Goal: Obtain resource: Obtain resource

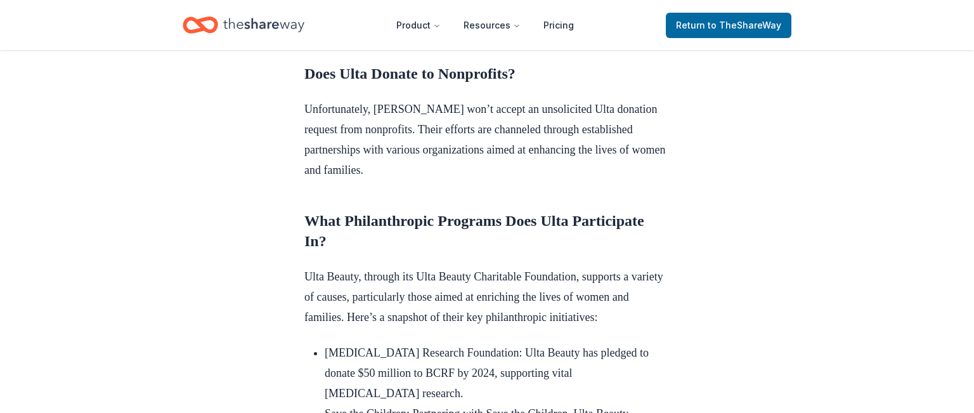
scroll to position [636, 0]
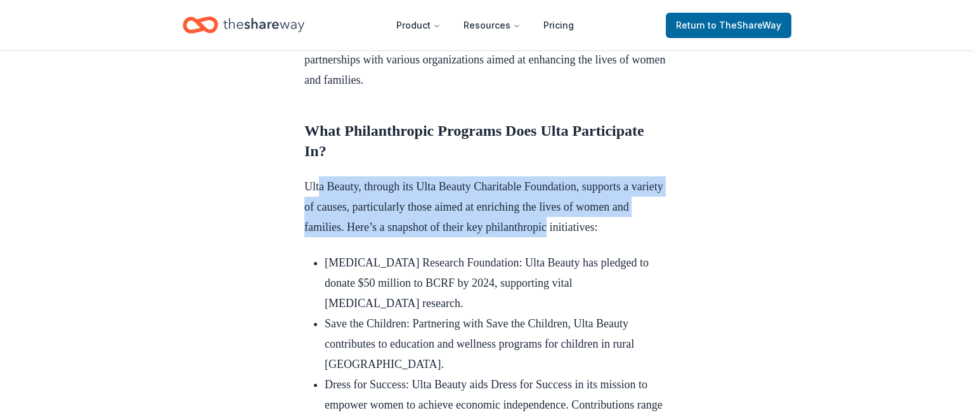
drag, startPoint x: 318, startPoint y: 202, endPoint x: 650, endPoint y: 254, distance: 335.6
click at [650, 237] on p "Ulta Beauty, through its Ulta Beauty Charitable Foundation, supports a variety …" at bounding box center [486, 206] width 365 height 61
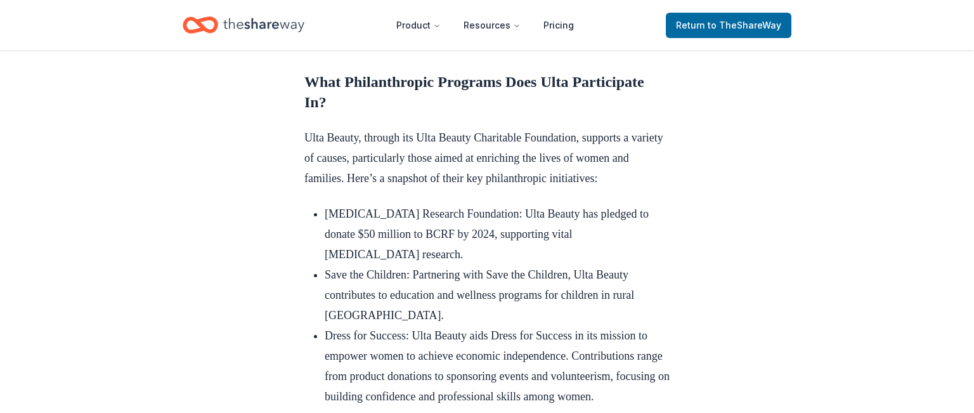
click at [332, 308] on li "Save the Children: Partnering with Save the Children, Ulta Beauty contributes t…" at bounding box center [497, 294] width 345 height 61
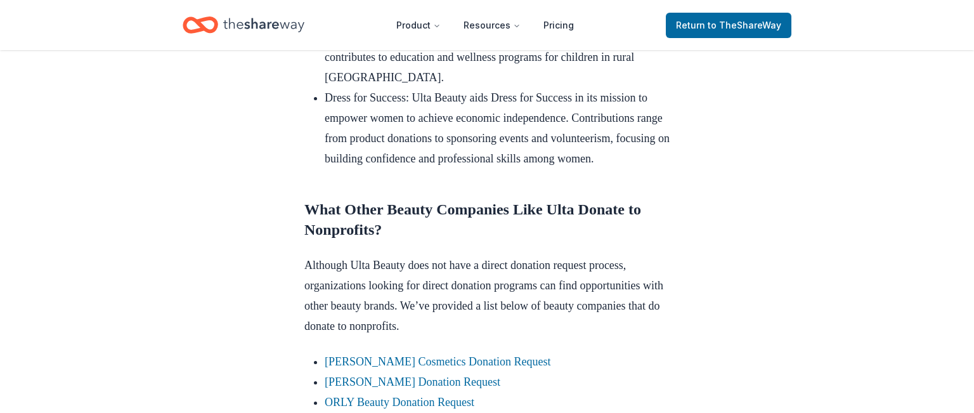
scroll to position [1035, 0]
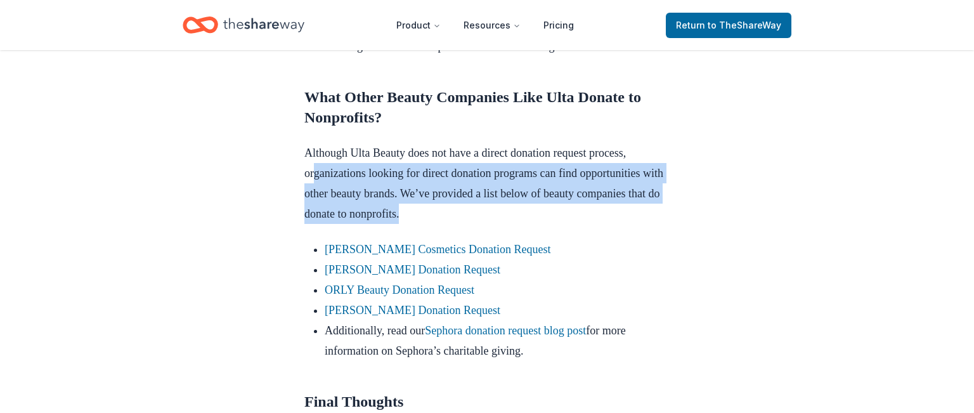
drag, startPoint x: 322, startPoint y: 234, endPoint x: 589, endPoint y: 263, distance: 268.6
click at [602, 224] on p "Although Ulta Beauty does not have a direct donation request process, organizat…" at bounding box center [486, 183] width 365 height 81
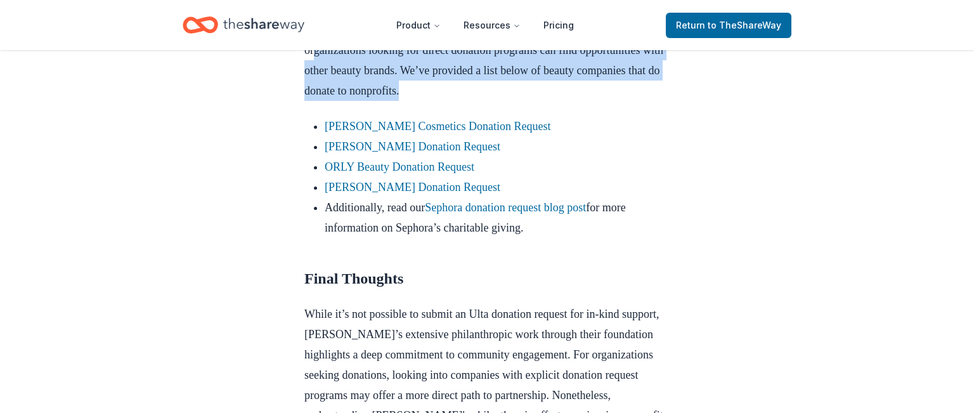
scroll to position [1162, 0]
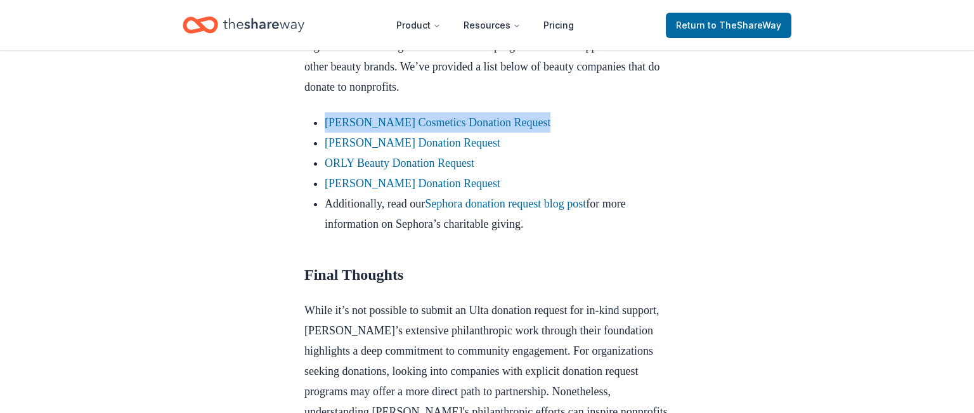
drag, startPoint x: 420, startPoint y: 183, endPoint x: 355, endPoint y: 195, distance: 66.3
click at [370, 129] on link "Laura Mercier Cosmetics Donation Request" at bounding box center [438, 122] width 226 height 13
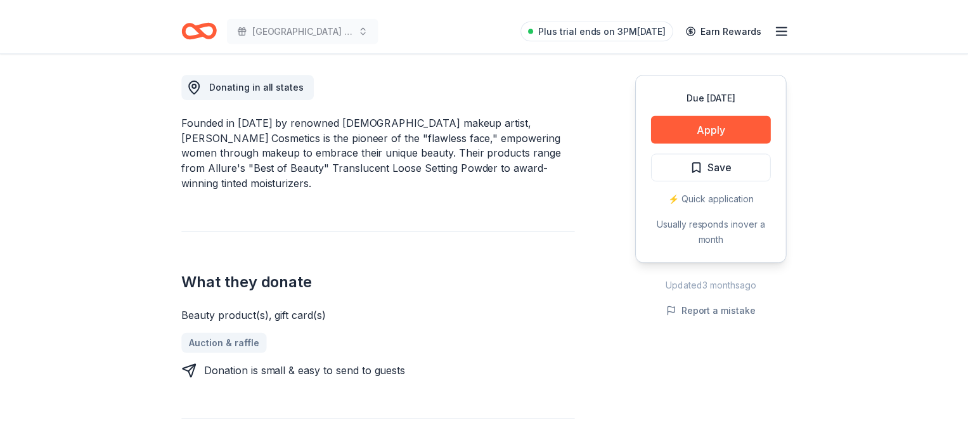
scroll to position [364, 0]
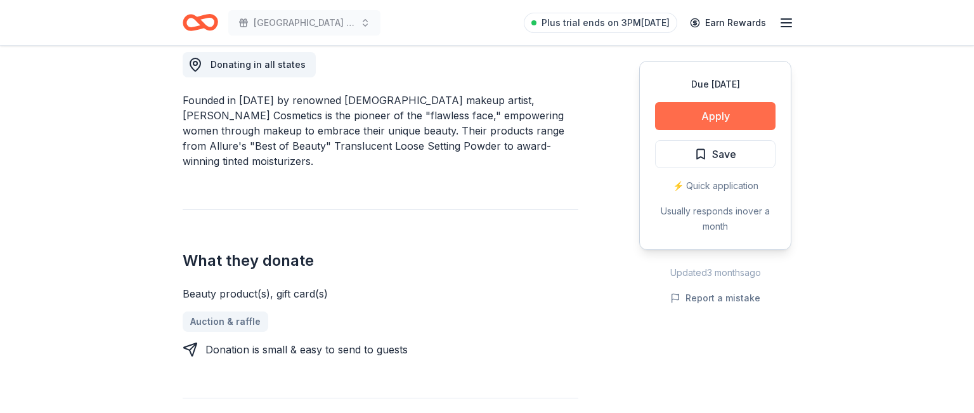
click at [723, 118] on button "Apply" at bounding box center [715, 116] width 120 height 28
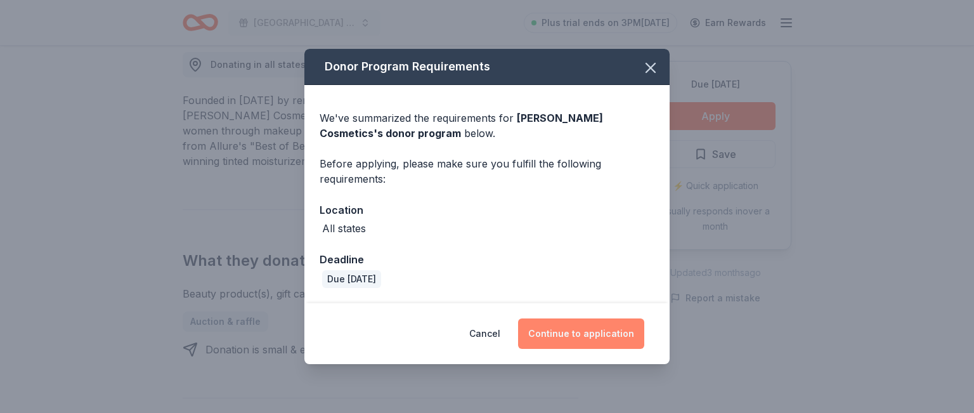
click at [576, 330] on button "Continue to application" at bounding box center [581, 333] width 126 height 30
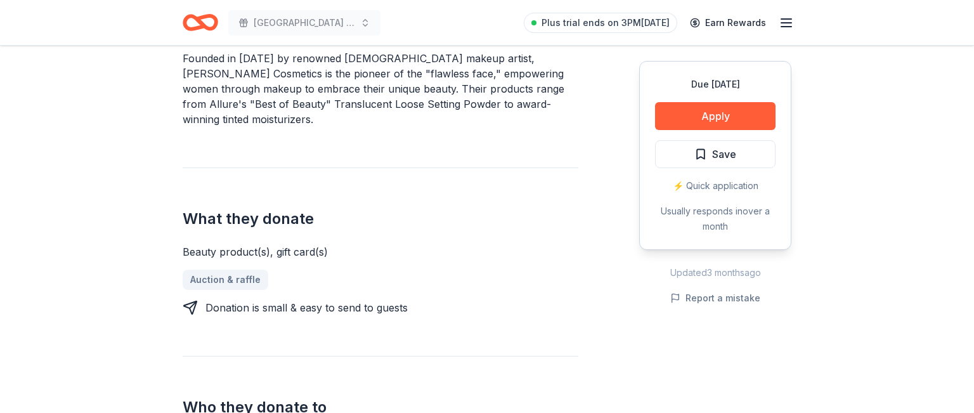
scroll to position [524, 0]
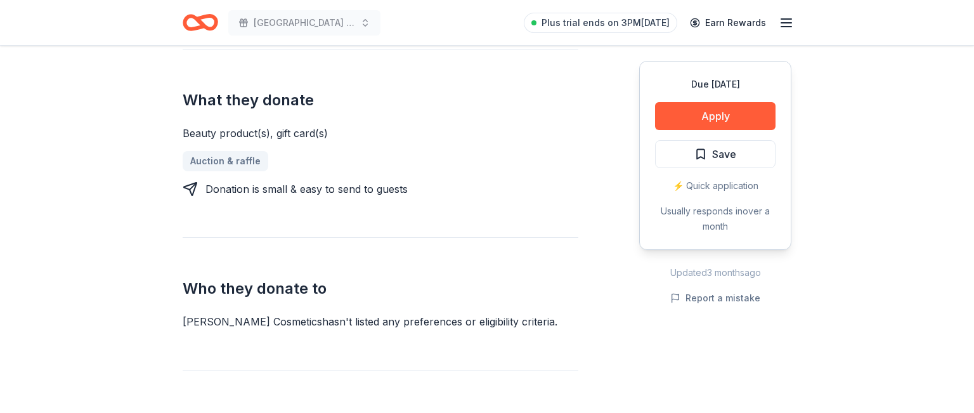
drag, startPoint x: 439, startPoint y: 301, endPoint x: 323, endPoint y: 161, distance: 181.5
click at [634, 294] on div "Donating in all states Founded in [DATE] by renowned [DEMOGRAPHIC_DATA] makeup …" at bounding box center [487, 238] width 609 height 754
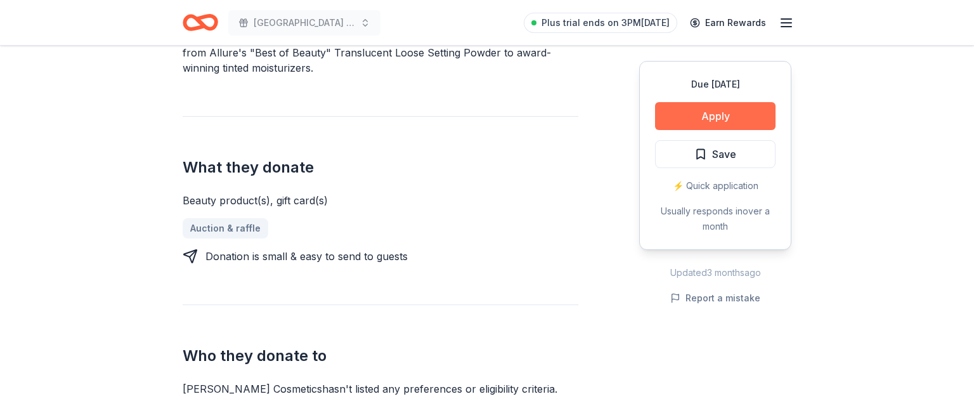
scroll to position [429, 0]
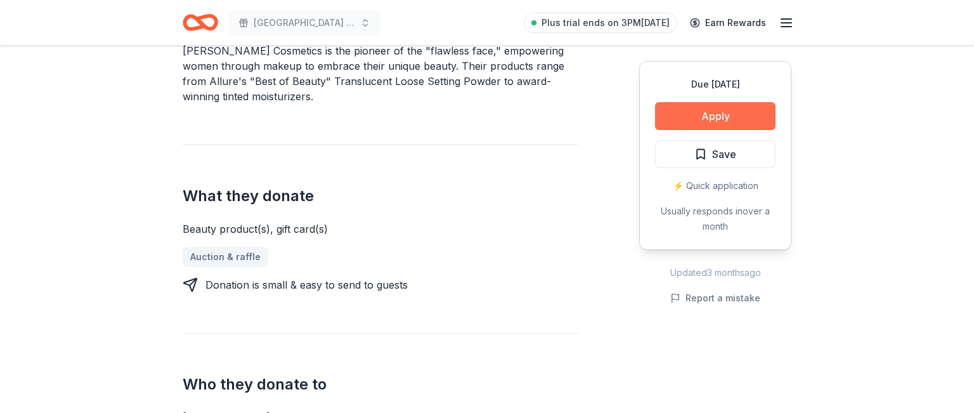
click at [708, 111] on button "Apply" at bounding box center [715, 116] width 120 height 28
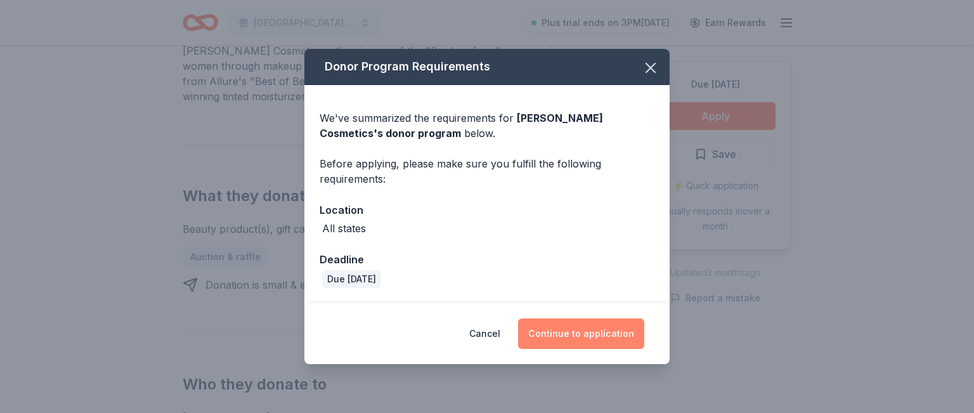
click at [606, 323] on button "Continue to application" at bounding box center [581, 333] width 126 height 30
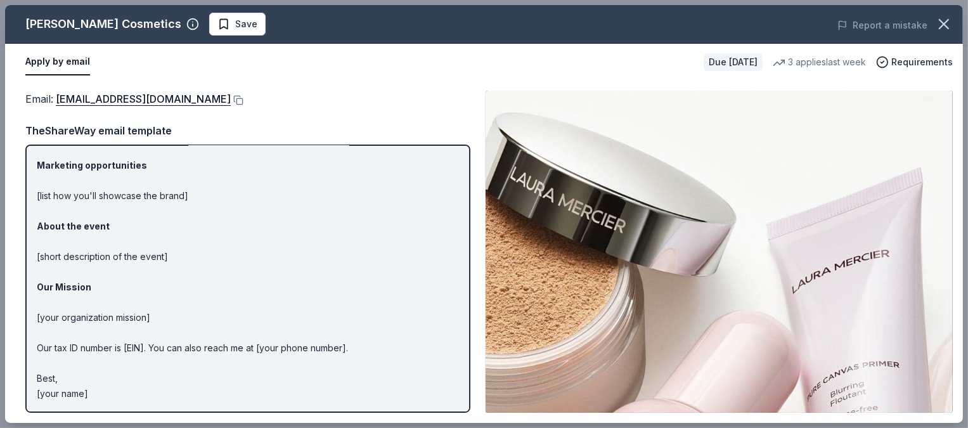
scroll to position [73, 0]
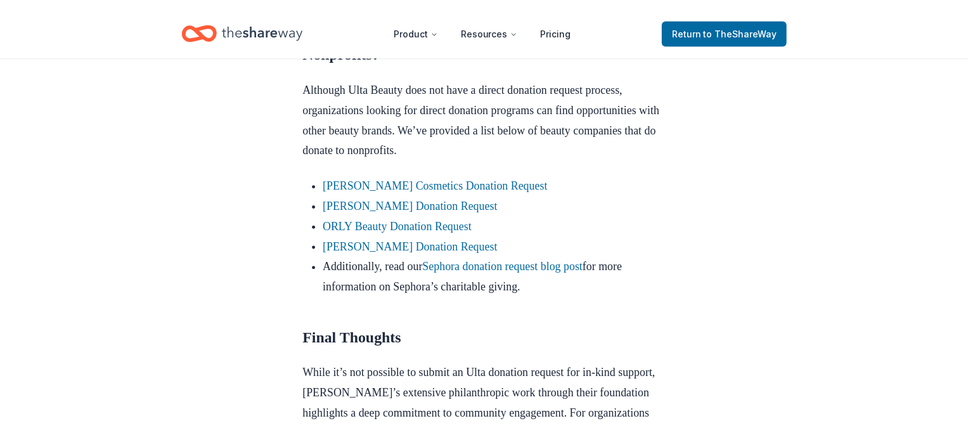
scroll to position [1117, 0]
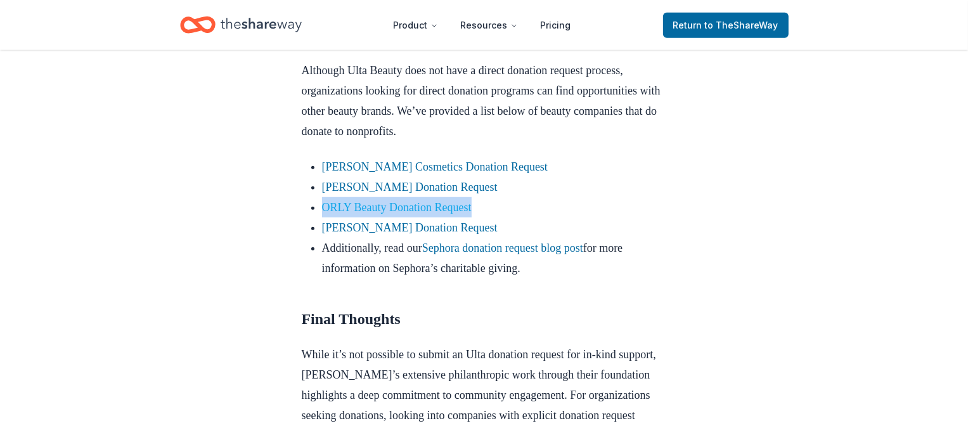
click at [443, 214] on link "ORLY Beauty Donation Request" at bounding box center [397, 207] width 150 height 13
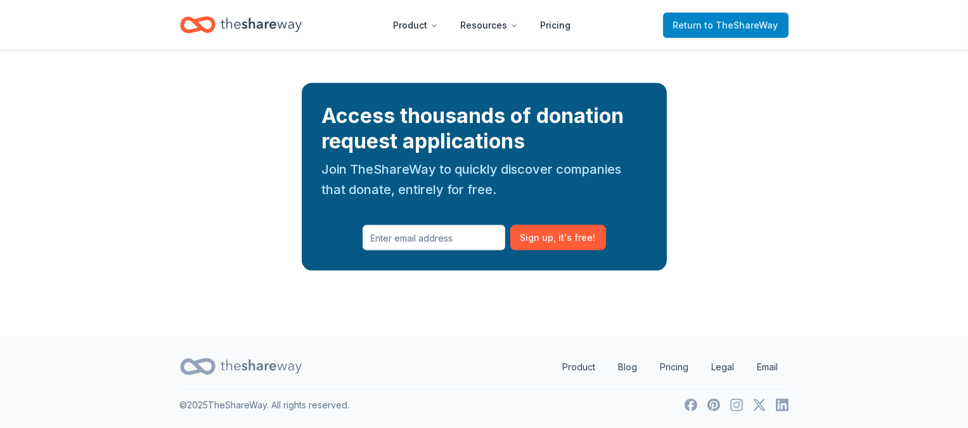
scroll to position [1677, 0]
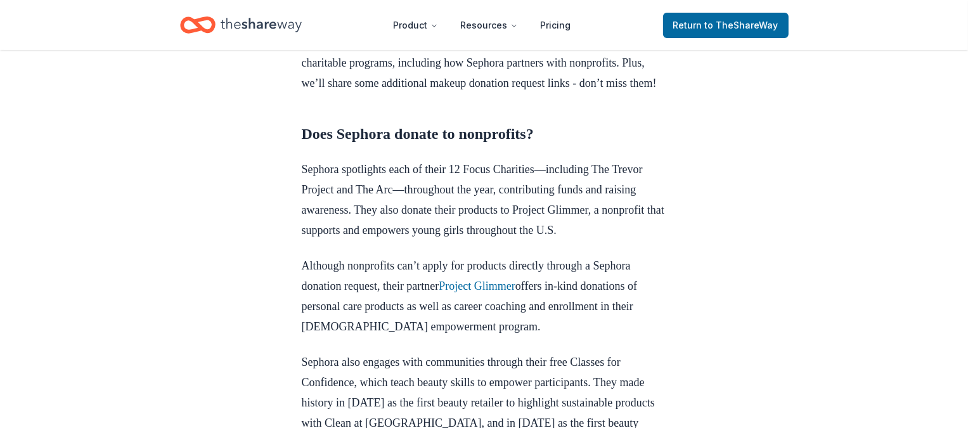
scroll to position [446, 0]
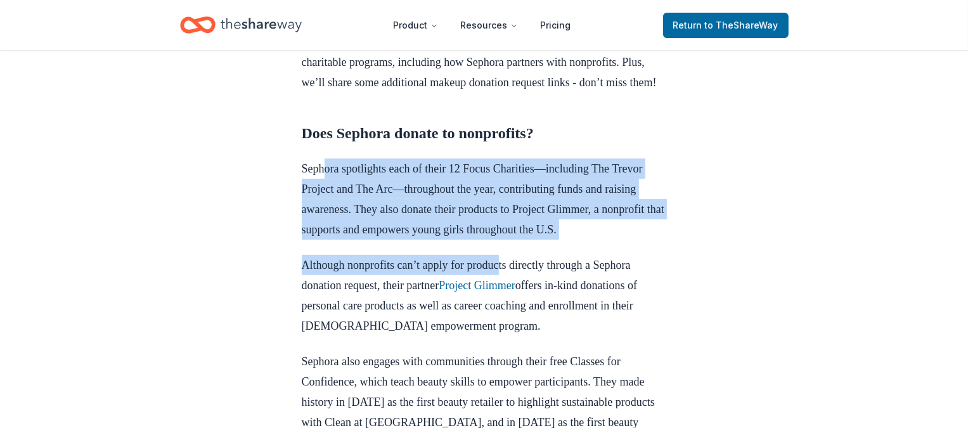
drag, startPoint x: 410, startPoint y: 184, endPoint x: 345, endPoint y: 261, distance: 100.8
click at [509, 240] on p "Sephora spotlights each of their 12 Focus Charities—including The Trevor Projec…" at bounding box center [484, 199] width 365 height 81
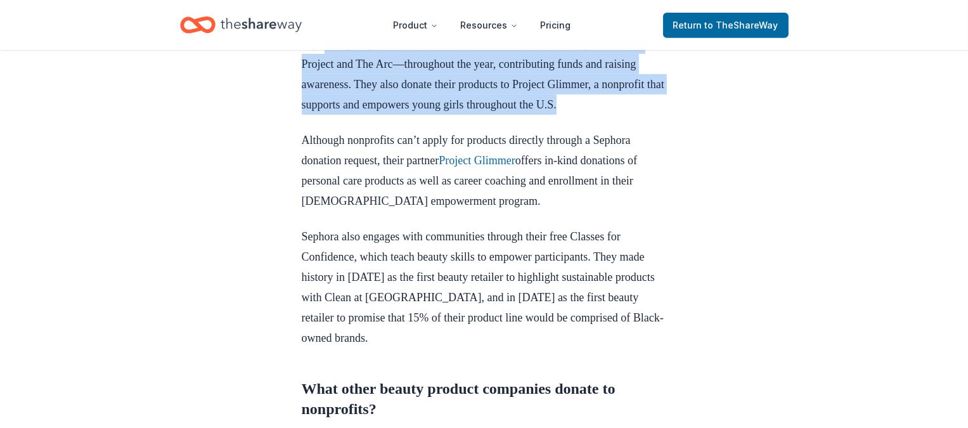
scroll to position [571, 0]
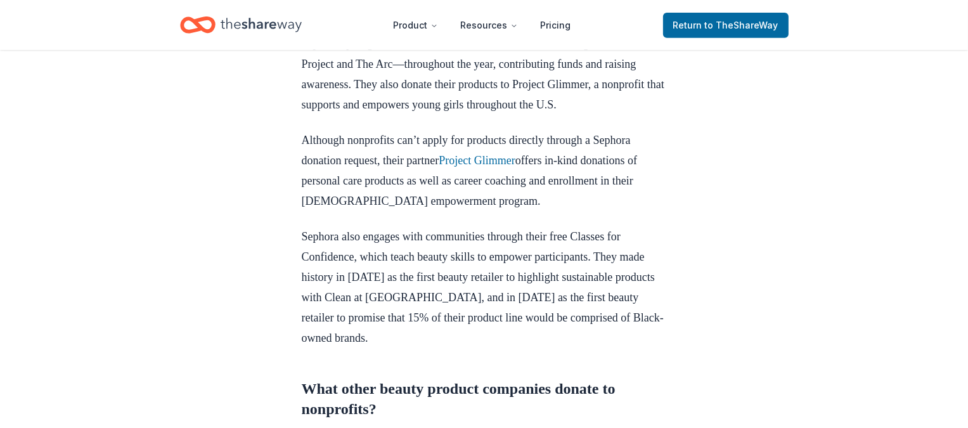
click at [351, 205] on p "Although nonprofits can’t apply for products directly through a Sephora donatio…" at bounding box center [484, 170] width 365 height 81
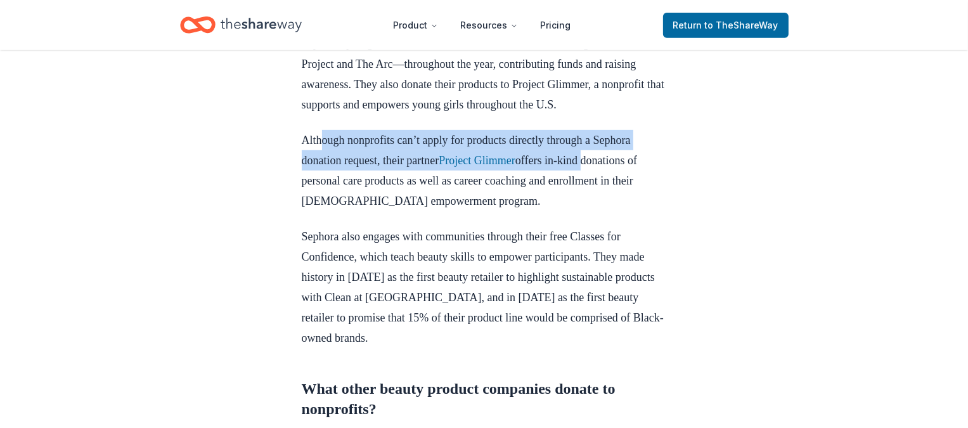
drag, startPoint x: 322, startPoint y: 171, endPoint x: 705, endPoint y: 205, distance: 384.0
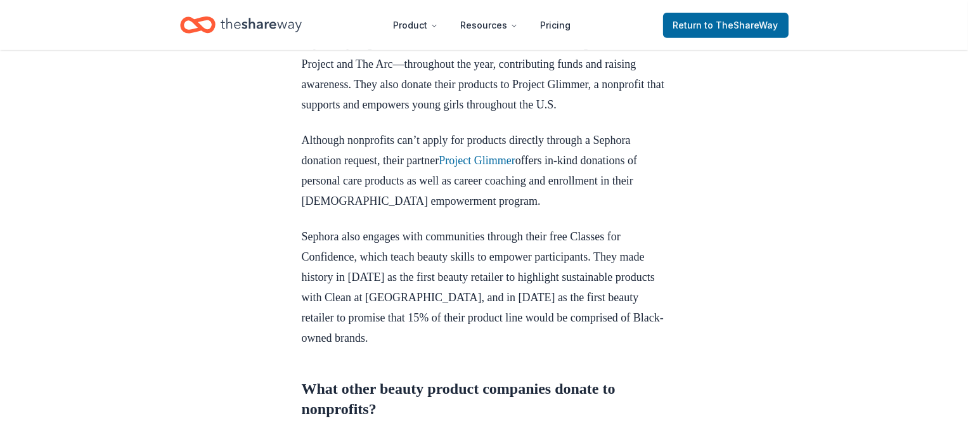
drag, startPoint x: 665, startPoint y: 220, endPoint x: 640, endPoint y: 216, distance: 25.7
click at [665, 211] on p "Although nonprofits can’t apply for products directly through a Sephora donatio…" at bounding box center [484, 170] width 365 height 81
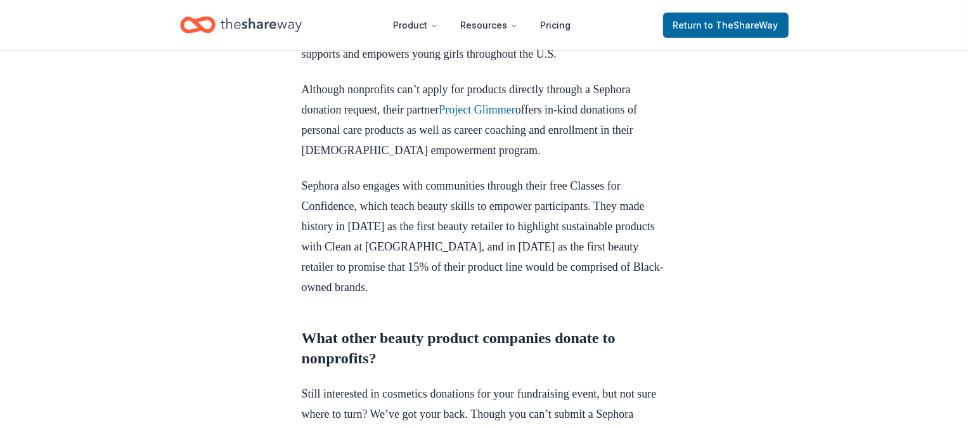
scroll to position [659, 0]
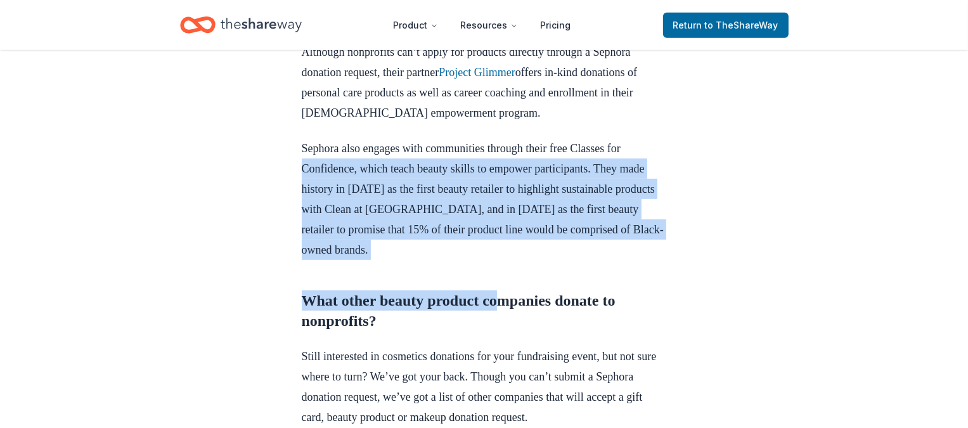
drag, startPoint x: 288, startPoint y: 204, endPoint x: 521, endPoint y: 296, distance: 250.6
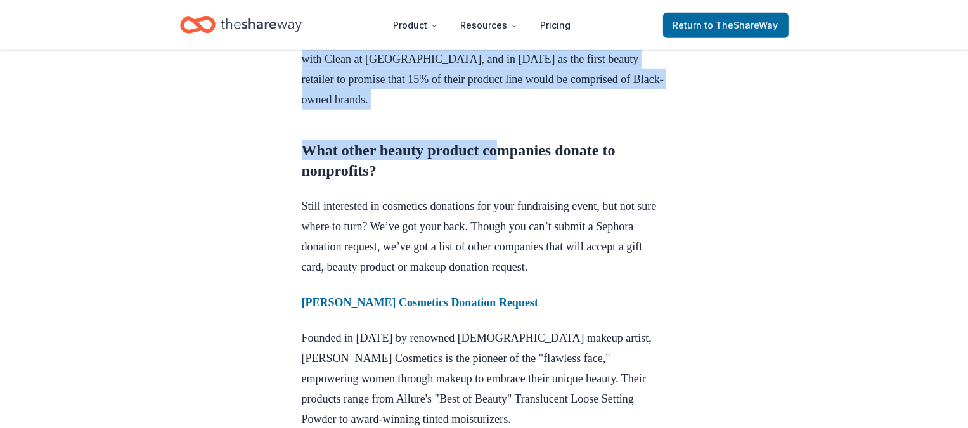
scroll to position [817, 0]
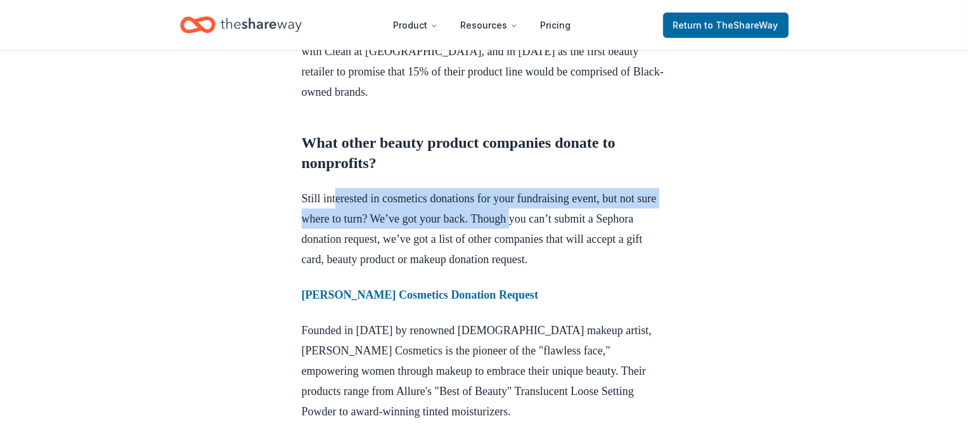
drag, startPoint x: 340, startPoint y: 248, endPoint x: 432, endPoint y: 254, distance: 92.8
click at [569, 251] on p "Still interested in cosmetics donations for your fundraising event, but not sur…" at bounding box center [484, 228] width 365 height 81
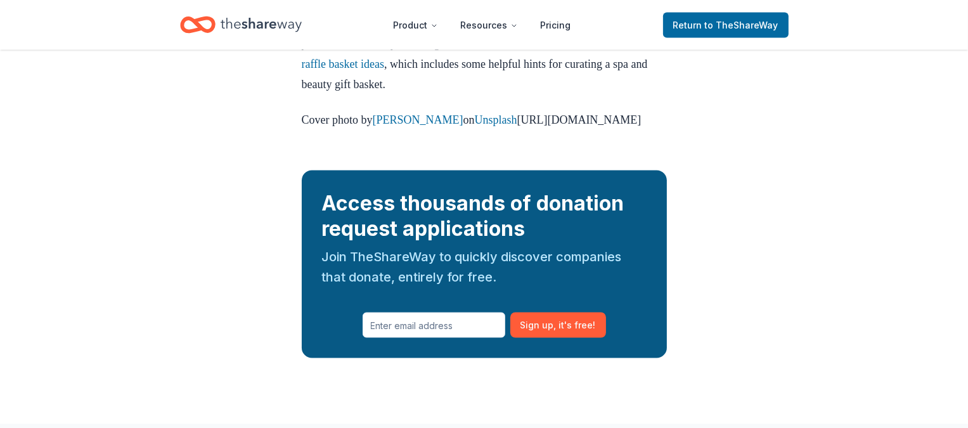
scroll to position [2109, 0]
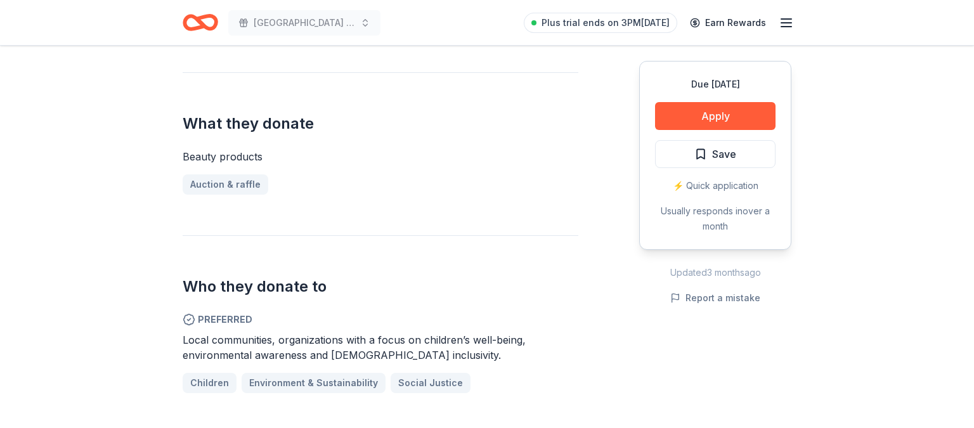
scroll to position [578, 0]
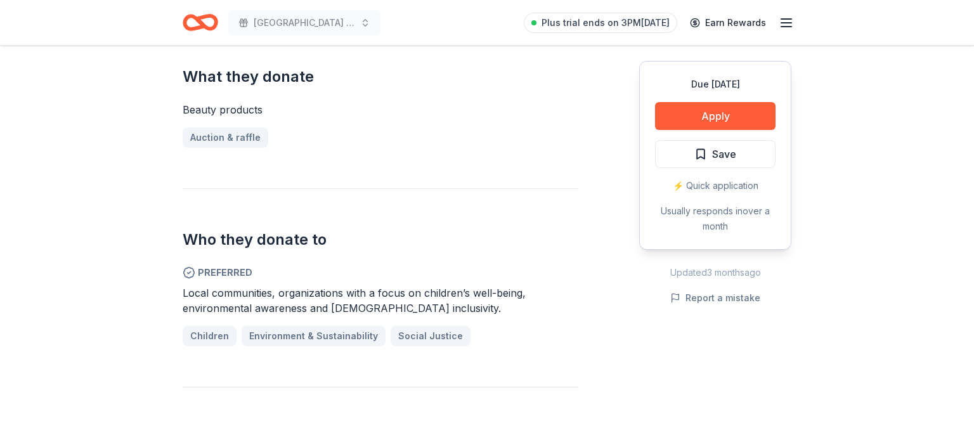
drag, startPoint x: 231, startPoint y: 257, endPoint x: 443, endPoint y: 274, distance: 211.9
click at [443, 285] on div "Local communities, organizations with a focus on children’s well-being, environ…" at bounding box center [381, 300] width 396 height 30
click at [727, 115] on button "Apply" at bounding box center [715, 116] width 120 height 28
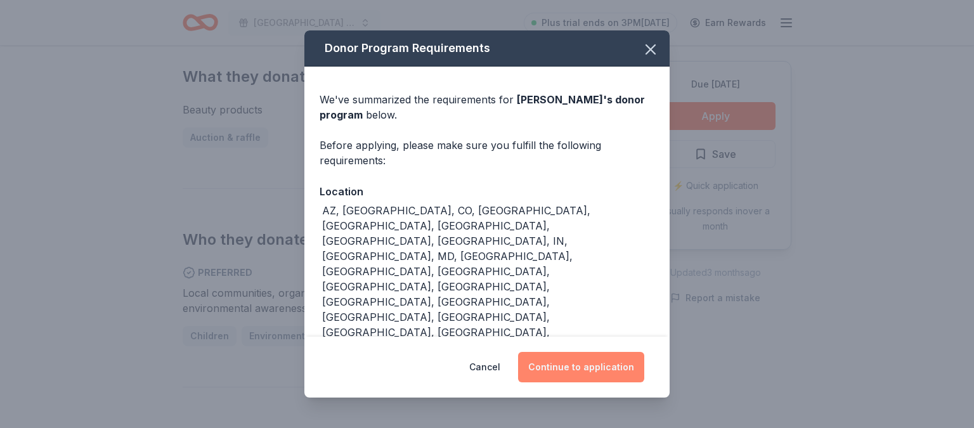
click at [609, 369] on button "Continue to application" at bounding box center [581, 367] width 126 height 30
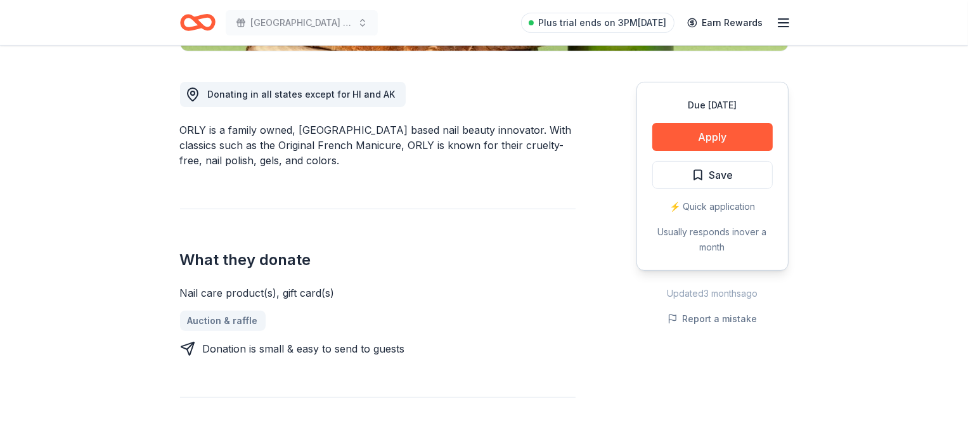
scroll to position [339, 0]
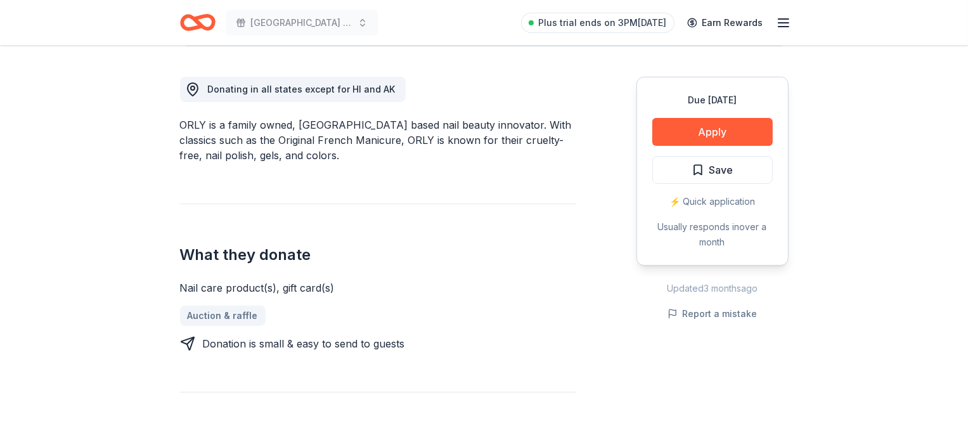
drag, startPoint x: 187, startPoint y: 133, endPoint x: 353, endPoint y: 181, distance: 172.8
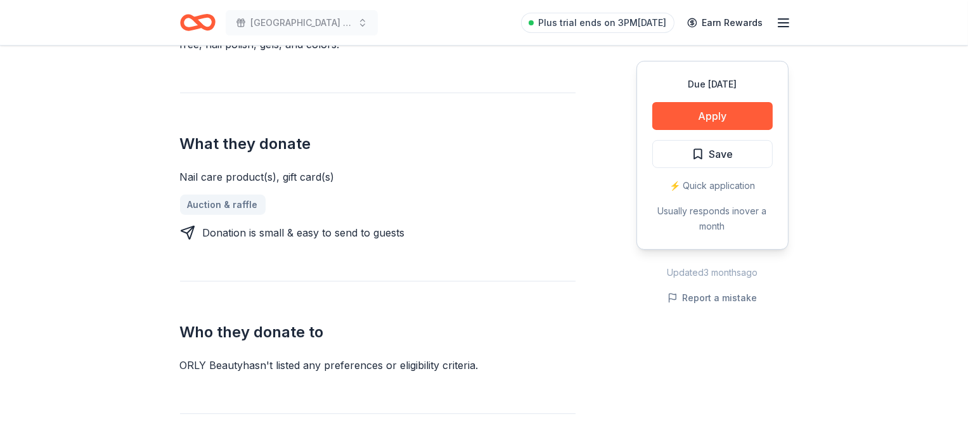
scroll to position [528, 0]
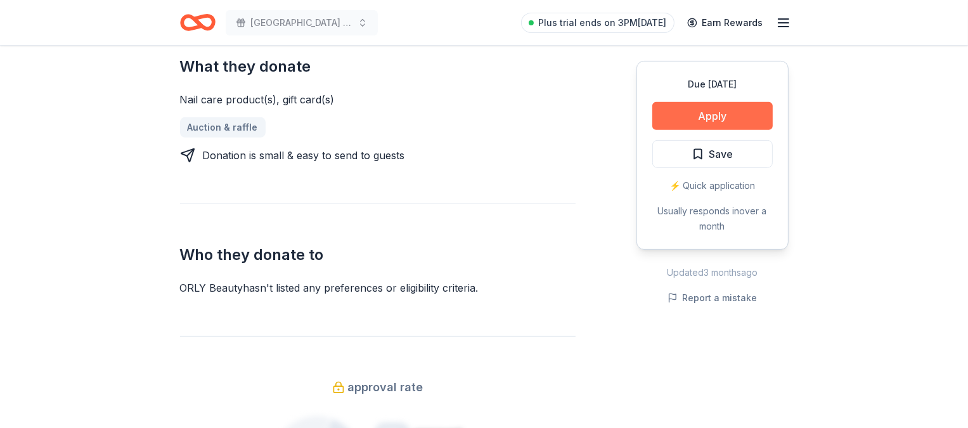
click at [686, 110] on button "Apply" at bounding box center [713, 116] width 120 height 28
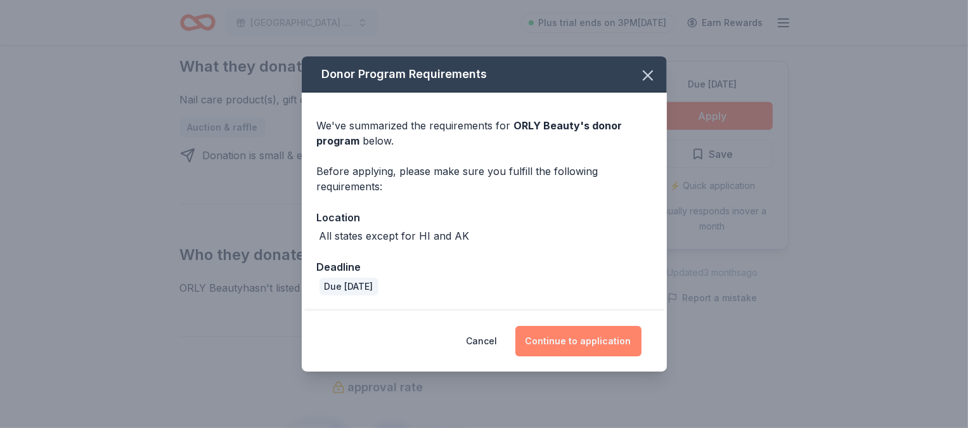
click at [574, 338] on button "Continue to application" at bounding box center [579, 341] width 126 height 30
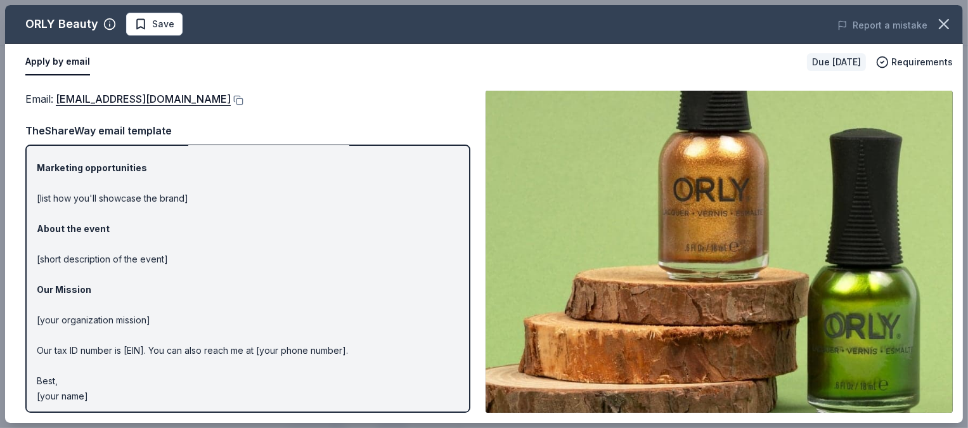
scroll to position [73, 0]
